Goal: Task Accomplishment & Management: Use online tool/utility

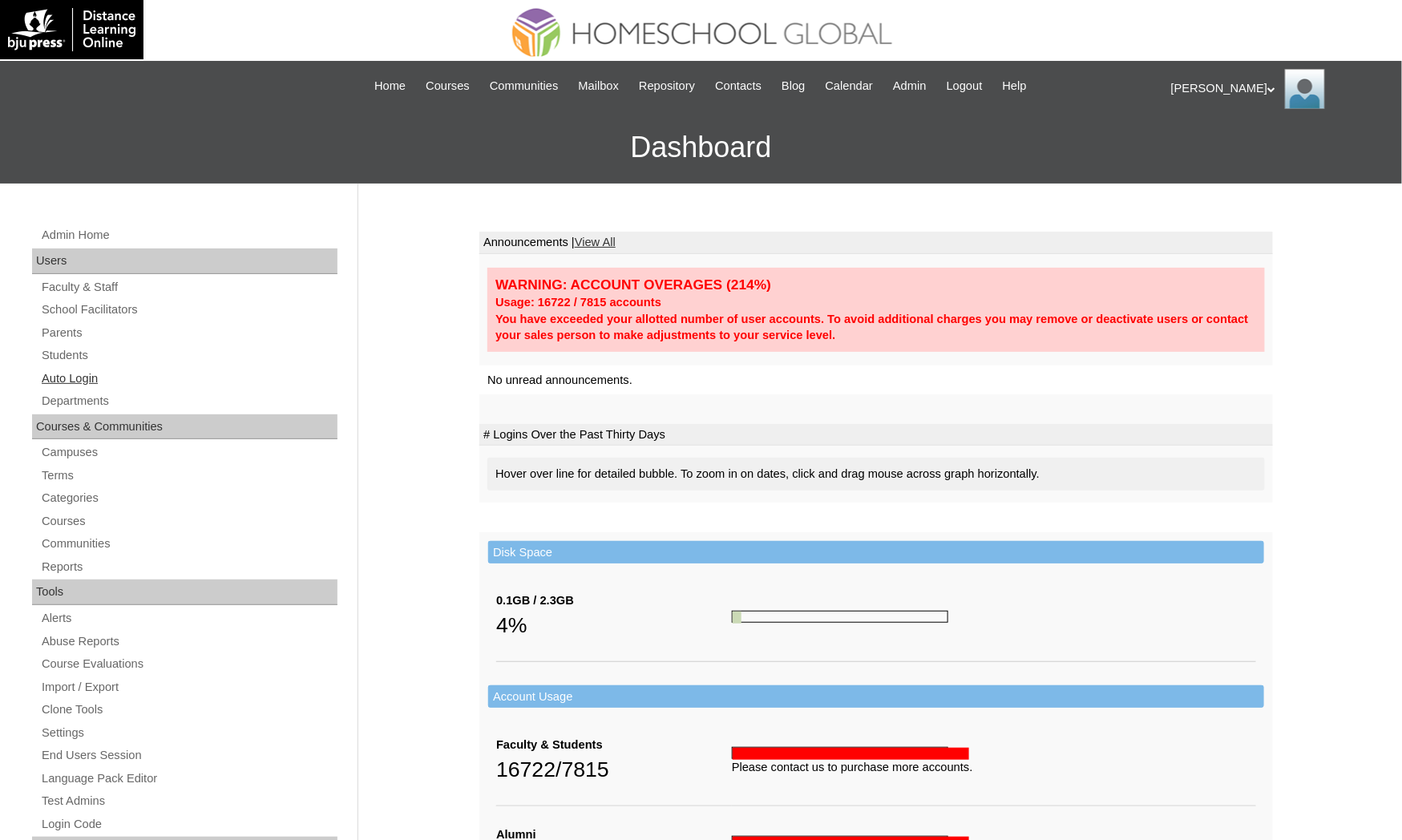
click at [108, 378] on link "Auto Login" at bounding box center [189, 378] width 297 height 20
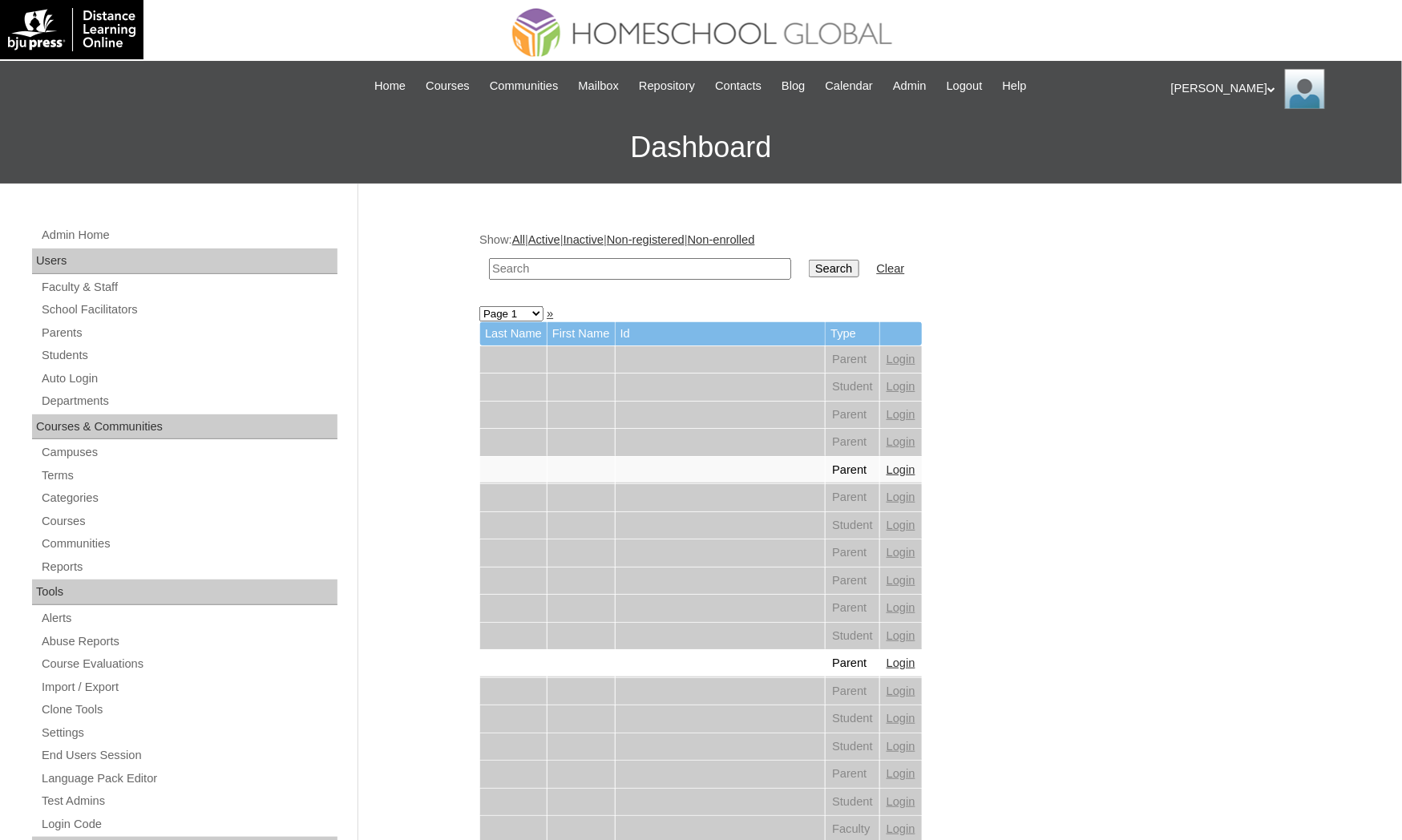
click at [511, 268] on input "text" at bounding box center [639, 268] width 302 height 22
paste input "Consing"
type input "Consing"
click at [809, 260] on input "Search" at bounding box center [834, 268] width 50 height 18
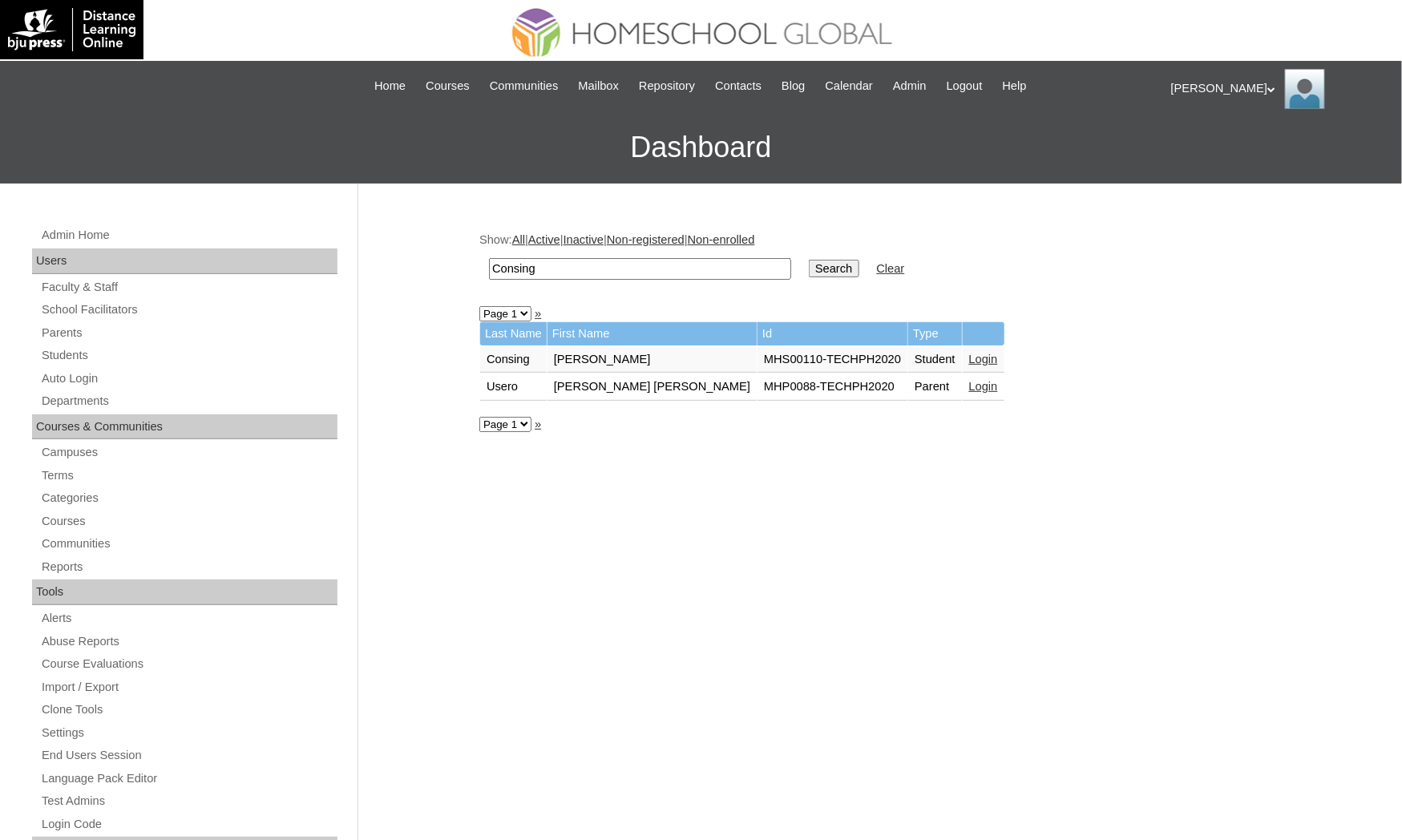
click at [969, 352] on link "Login" at bounding box center [984, 359] width 29 height 13
